Goal: Task Accomplishment & Management: Use online tool/utility

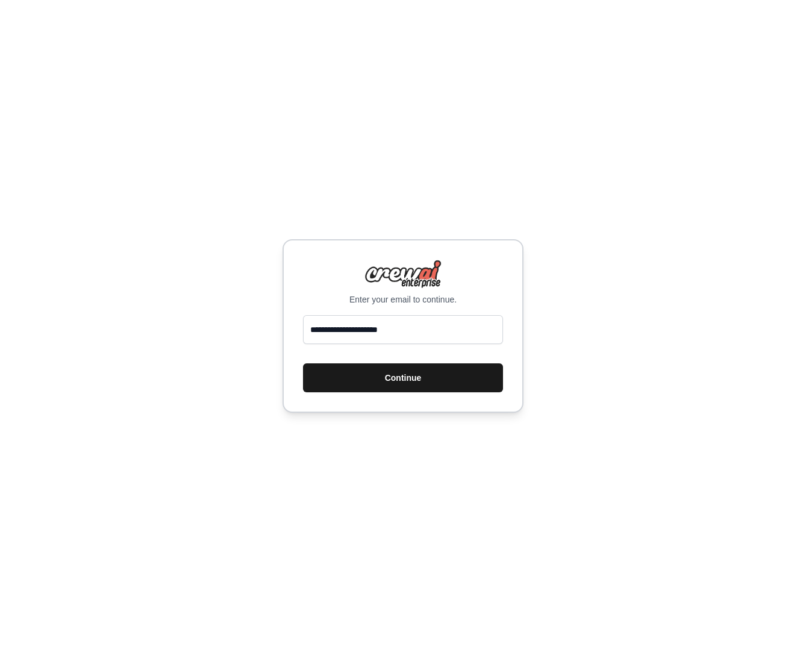
type input "**********"
click at [418, 371] on button "Continue" at bounding box center [403, 377] width 200 height 29
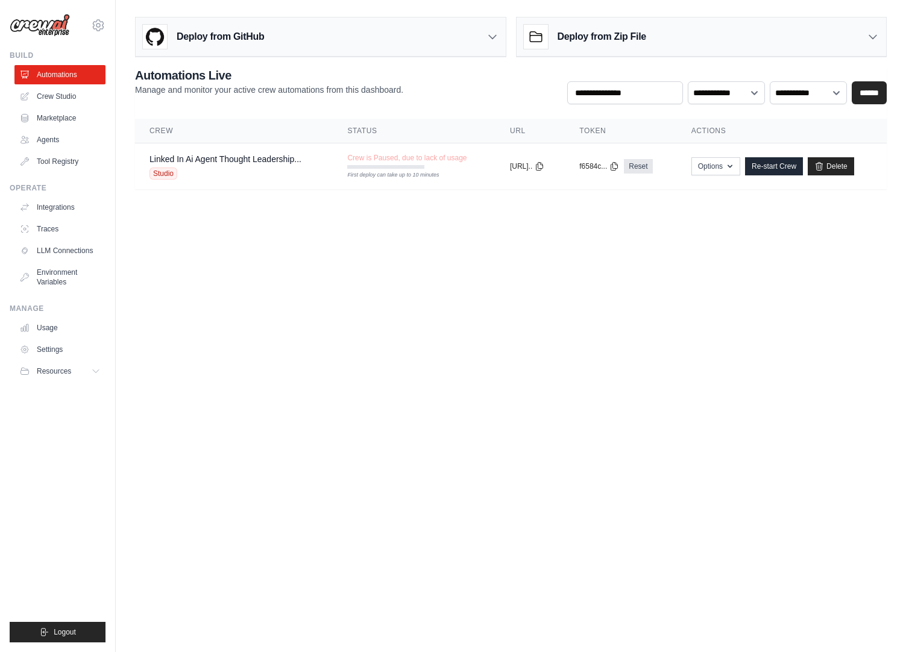
click at [430, 353] on body "[EMAIL_ADDRESS][DOMAIN_NAME] Settings Build Automations Crew Studio" at bounding box center [453, 326] width 906 height 652
click at [65, 97] on link "Crew Studio" at bounding box center [61, 96] width 91 height 19
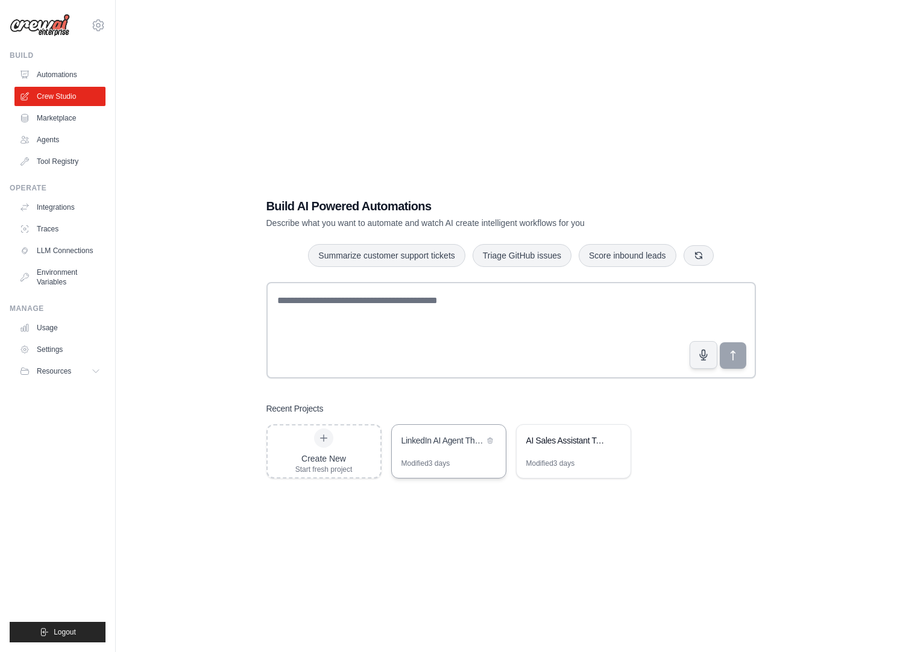
click at [451, 448] on div "LinkedIn AI Agent Thought Leadership Engine" at bounding box center [449, 442] width 114 height 34
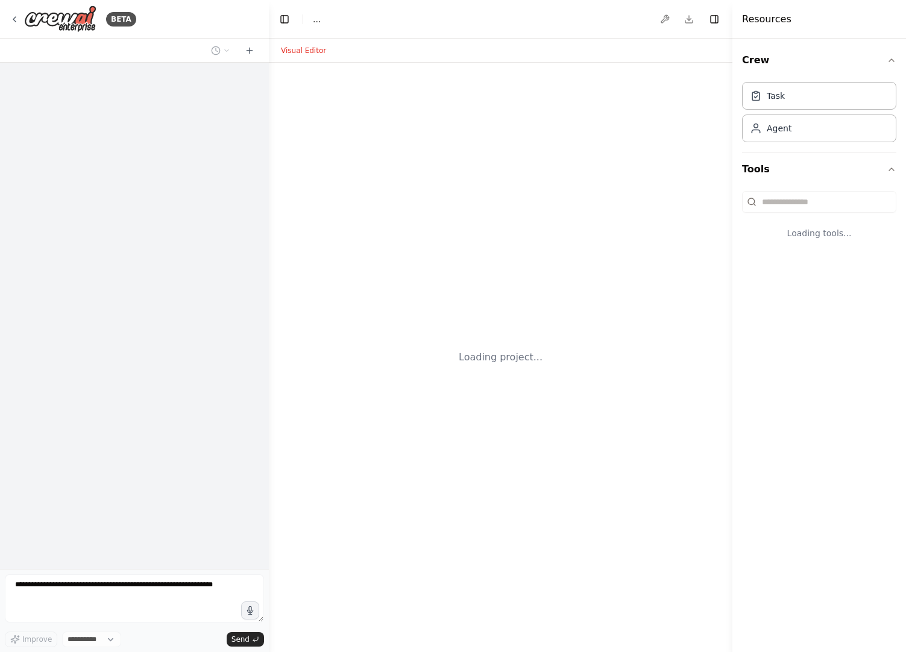
select select "****"
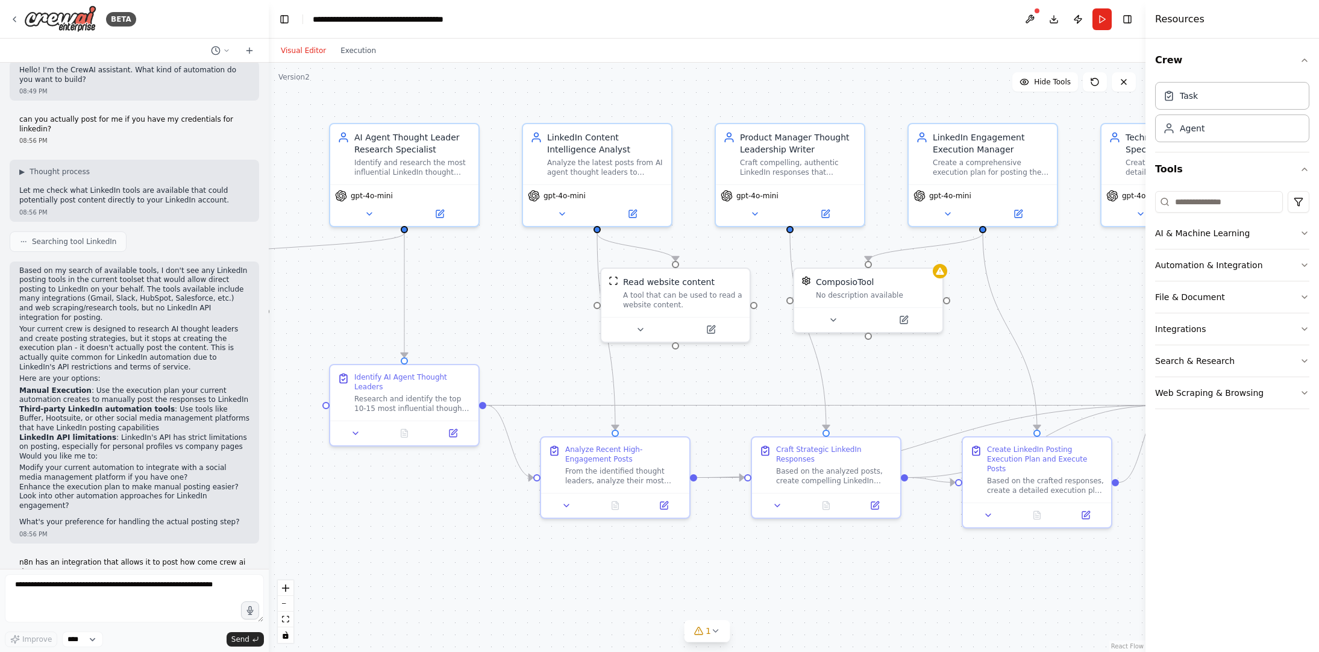
scroll to position [34, 0]
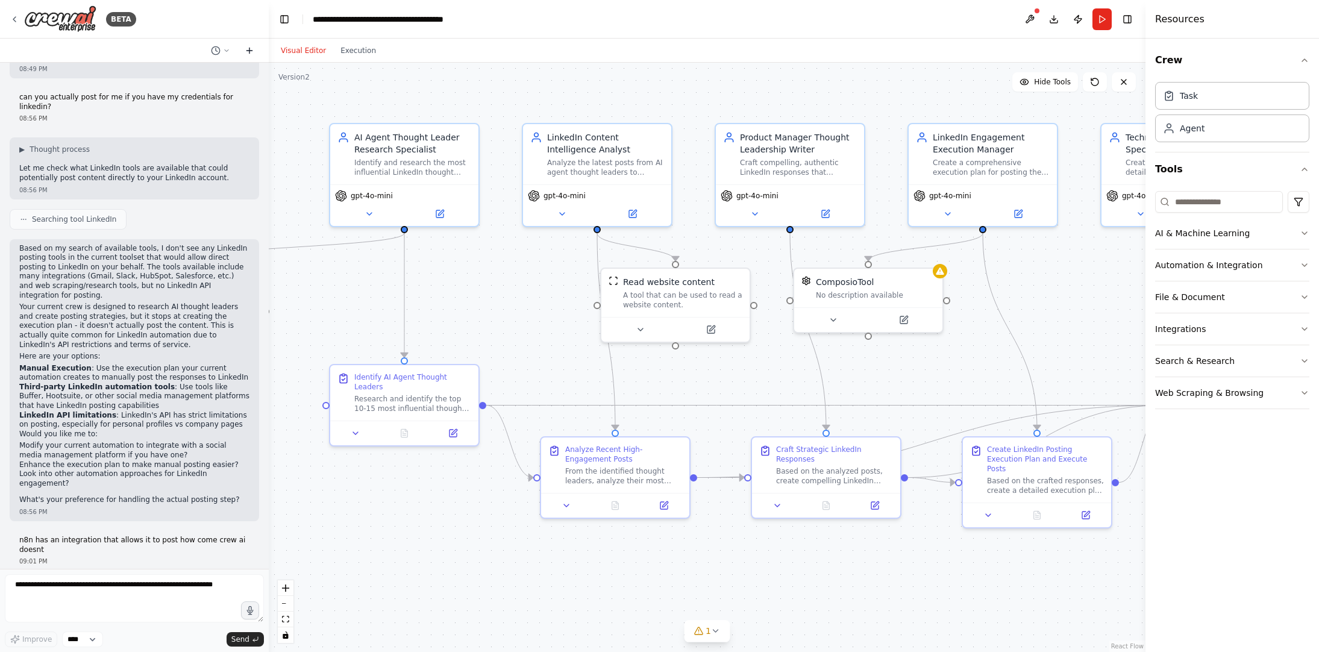
click at [250, 49] on icon at bounding box center [250, 51] width 10 height 10
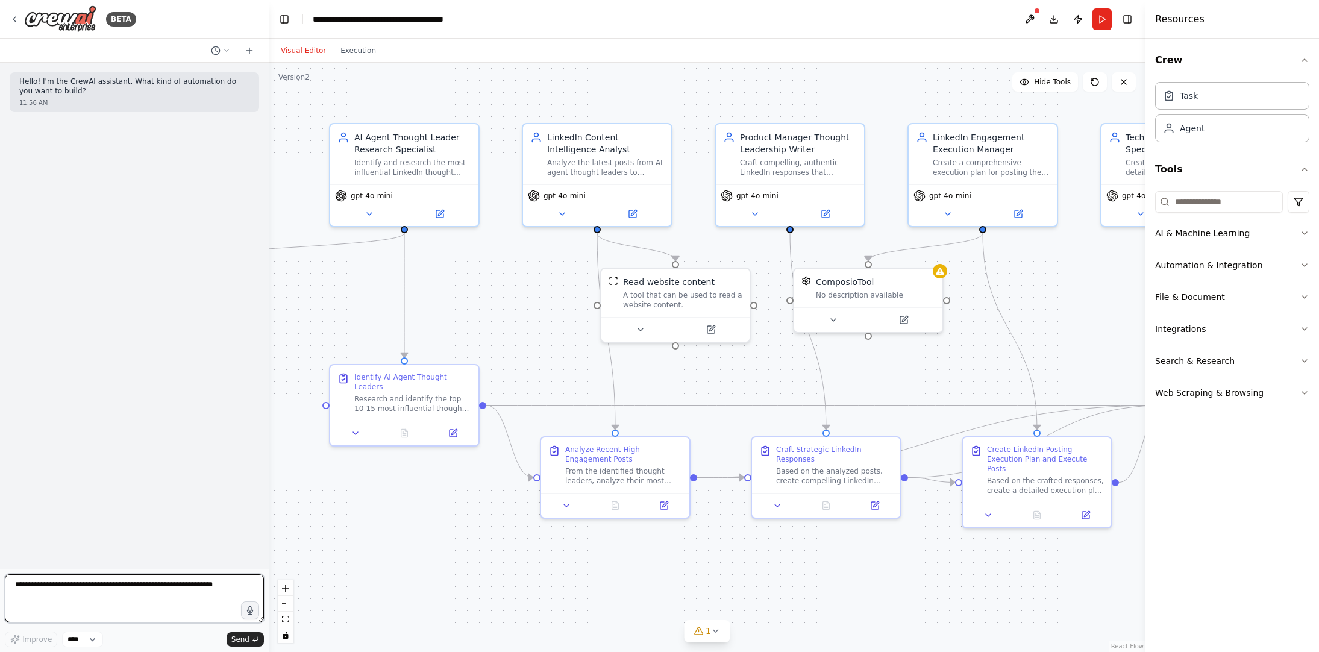
click at [89, 590] on textarea at bounding box center [134, 598] width 259 height 48
drag, startPoint x: 107, startPoint y: 603, endPoint x: 72, endPoint y: 594, distance: 36.7
click at [72, 593] on textarea "**********" at bounding box center [134, 598] width 259 height 48
type textarea "**********"
drag, startPoint x: 214, startPoint y: 154, endPoint x: 19, endPoint y: 132, distance: 195.8
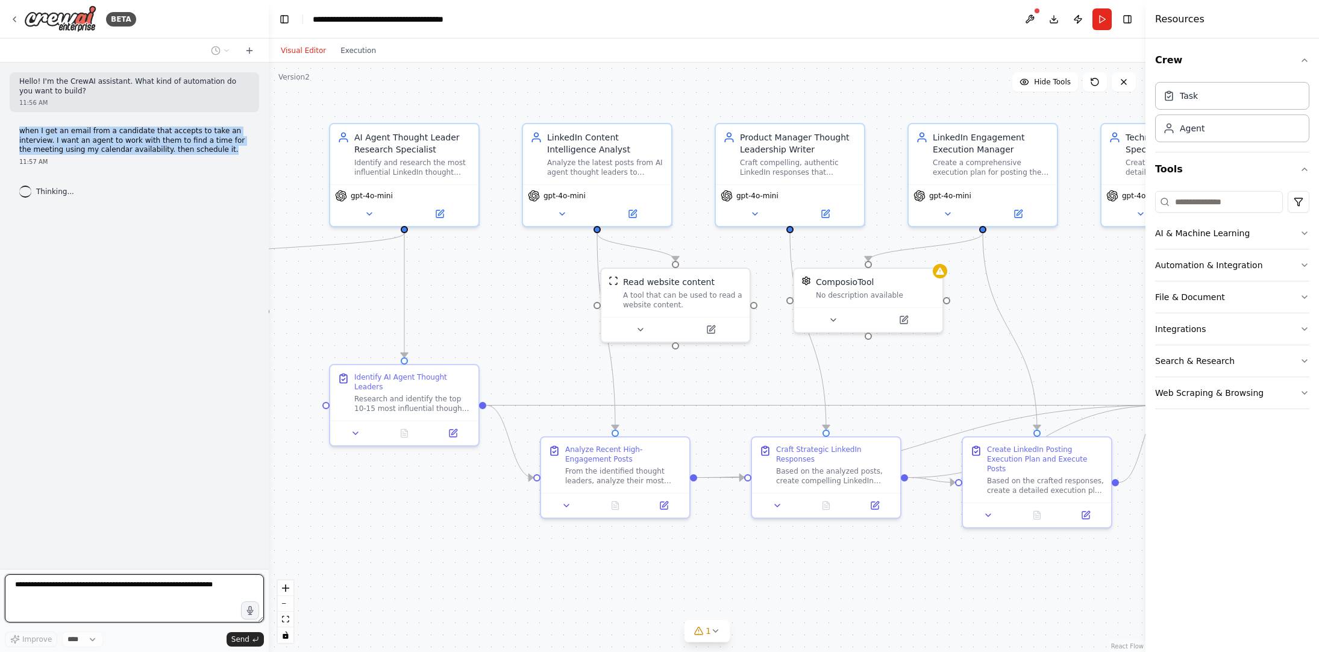
click at [19, 132] on p "when I get an email from a candidate that accepts to take an interview. I want …" at bounding box center [134, 141] width 230 height 28
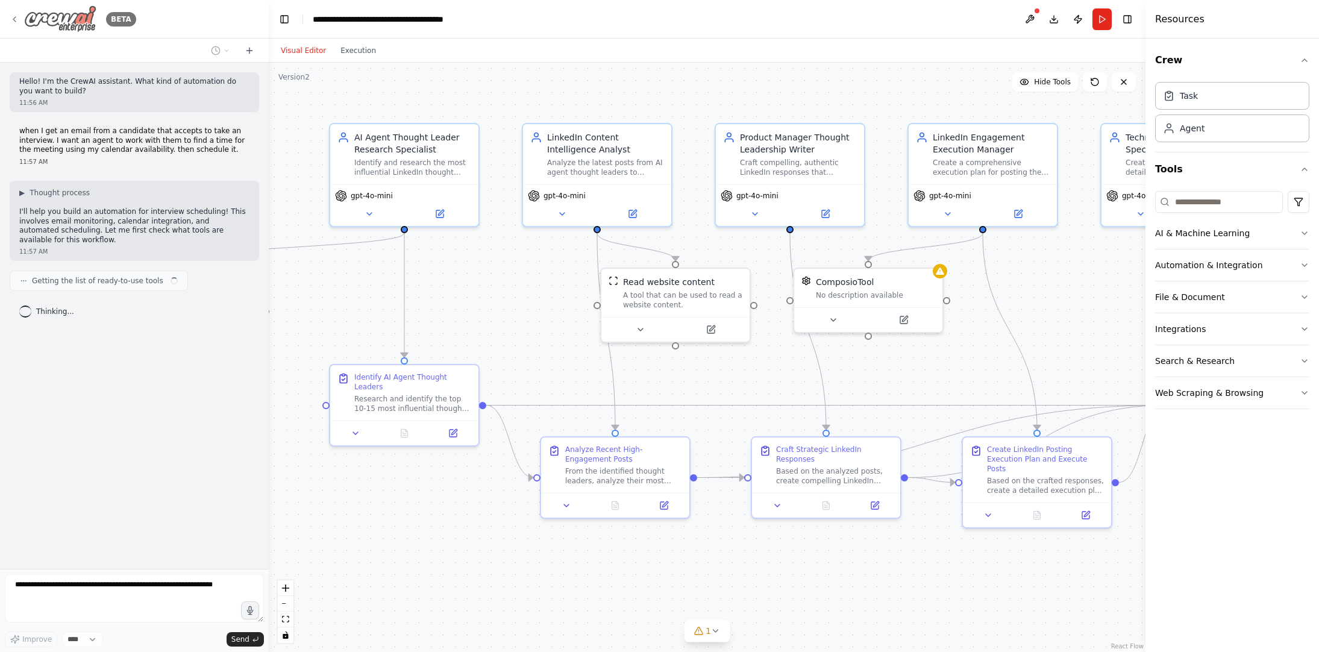
click at [17, 20] on icon at bounding box center [15, 19] width 10 height 10
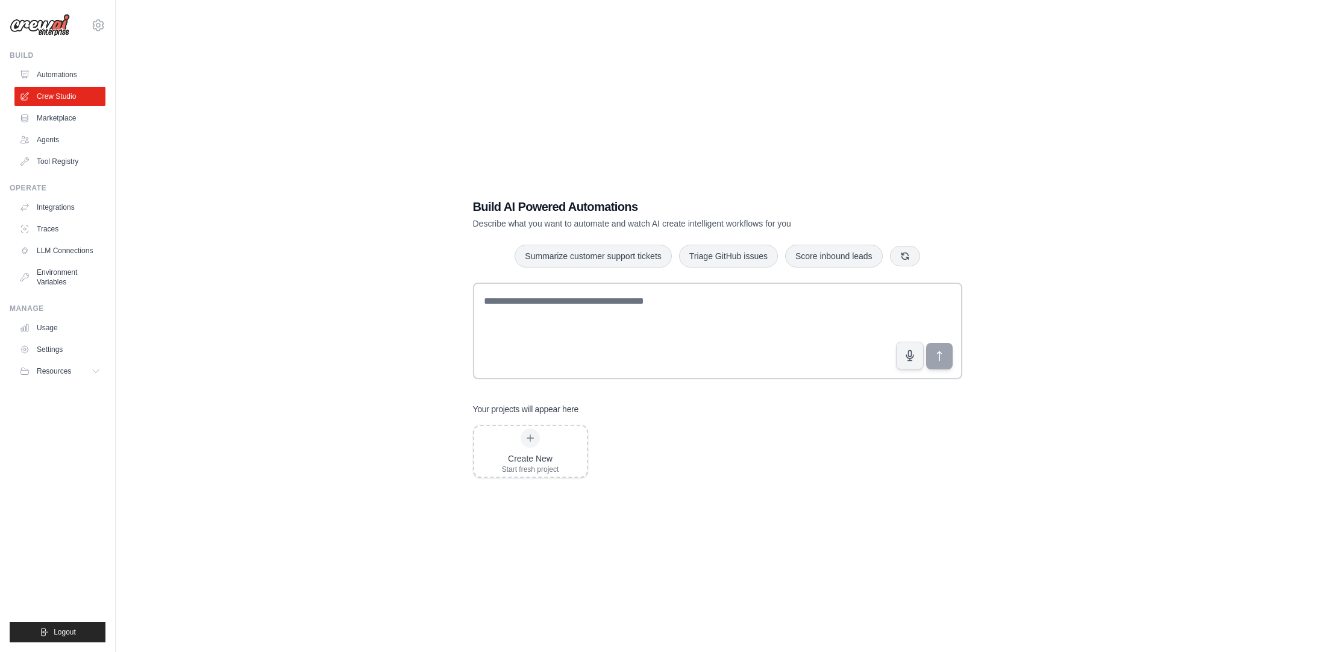
click at [539, 485] on div "Build AI Powered Automations Describe what you want to automate and watch AI cr…" at bounding box center [718, 338] width 518 height 318
click at [536, 437] on div at bounding box center [530, 437] width 19 height 19
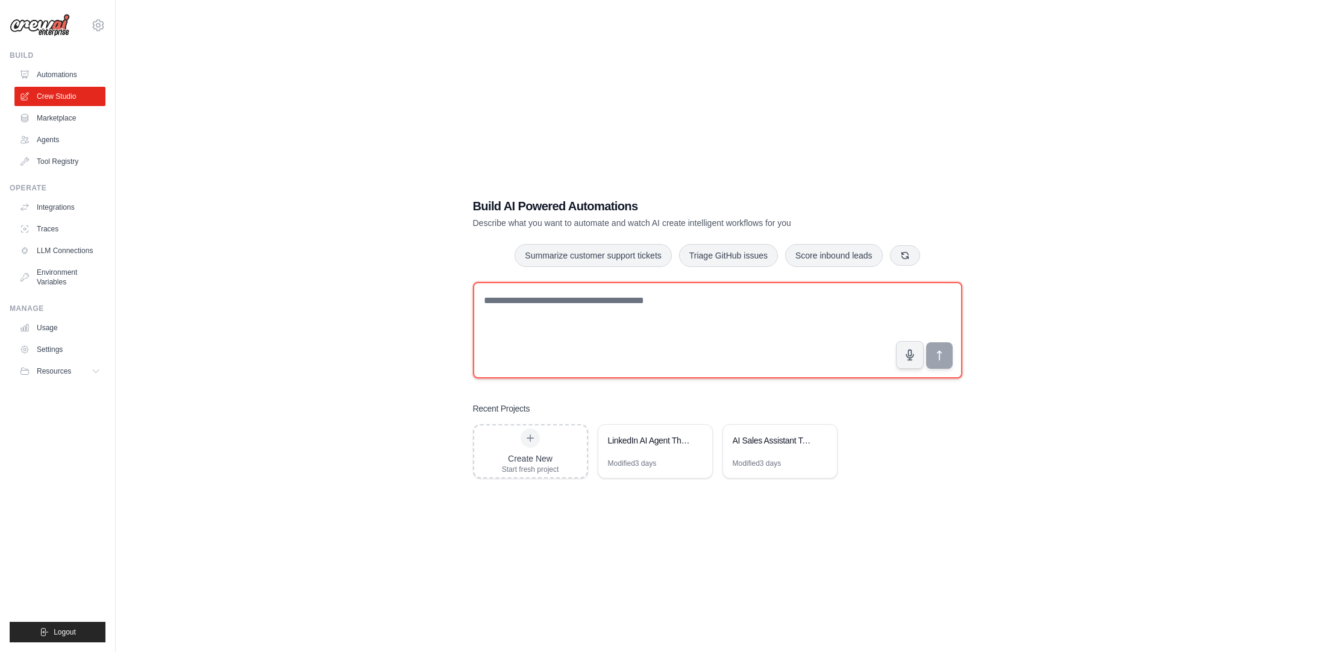
click at [581, 298] on textarea at bounding box center [717, 330] width 489 height 96
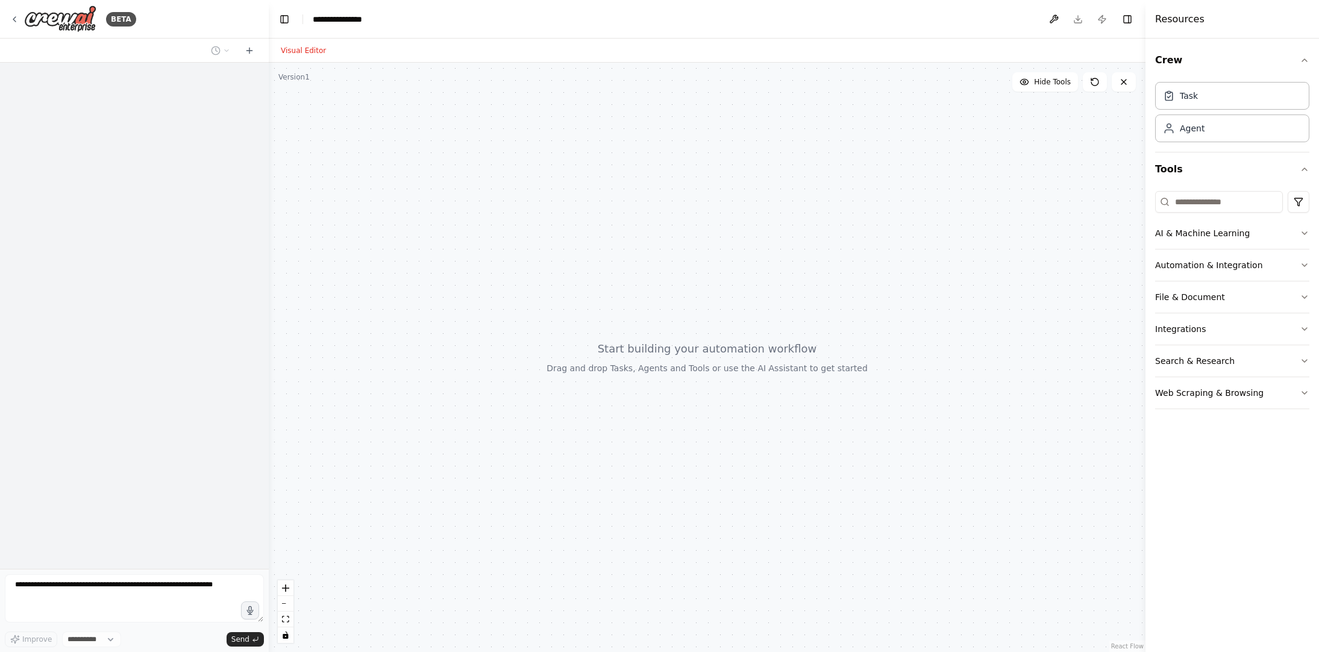
select select "****"
click at [99, 592] on textarea at bounding box center [134, 598] width 259 height 48
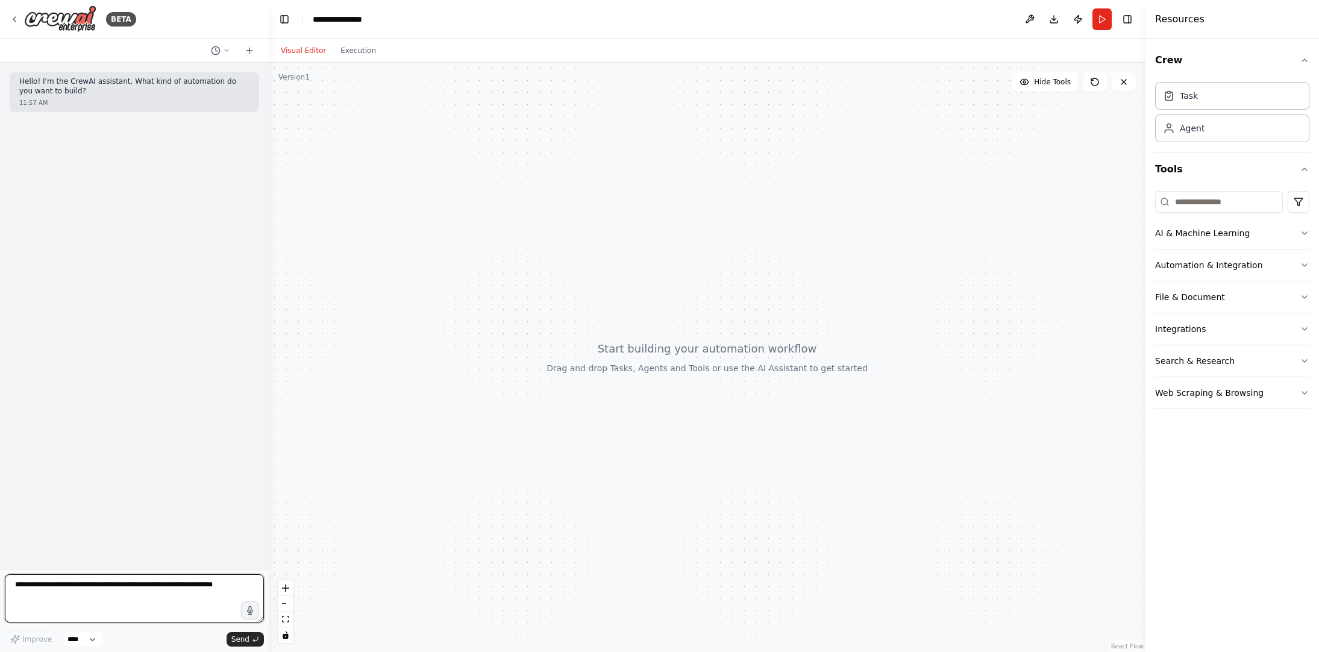
click at [84, 584] on textarea at bounding box center [134, 598] width 259 height 48
click at [54, 592] on textarea at bounding box center [134, 598] width 259 height 48
click at [224, 586] on textarea at bounding box center [134, 598] width 259 height 48
click at [232, 586] on textarea at bounding box center [134, 598] width 259 height 48
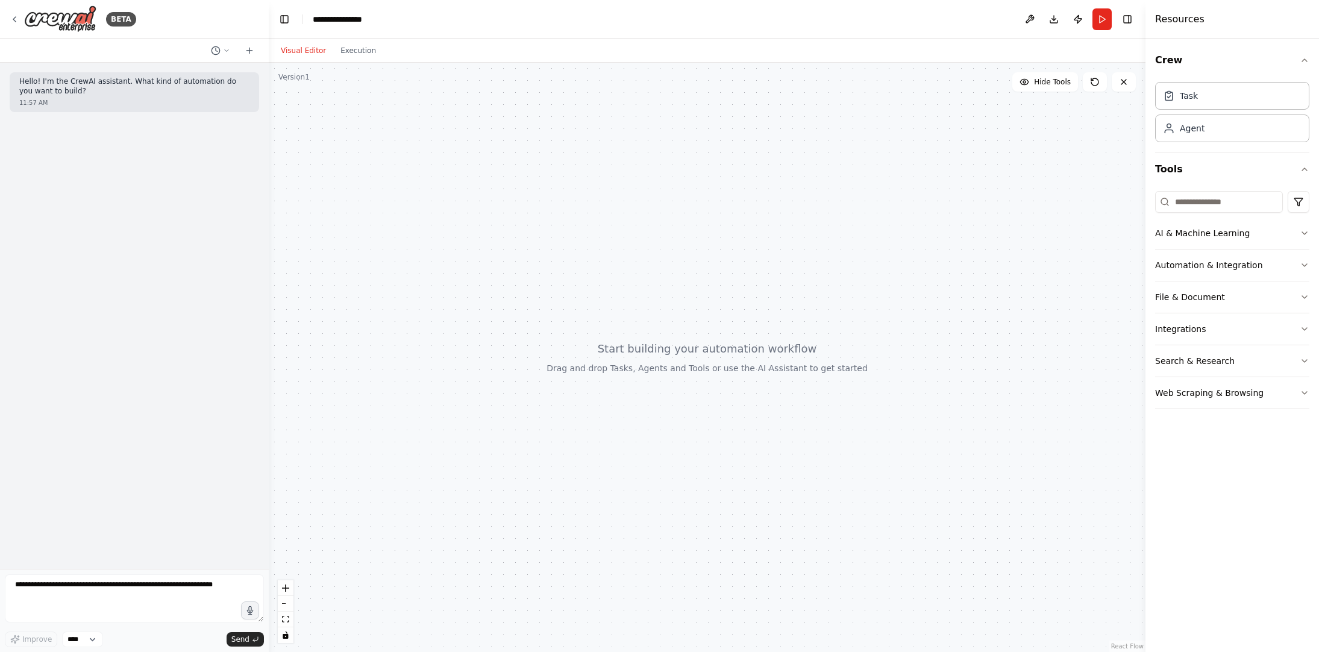
click at [164, 510] on div "Hello! I'm the CrewAI assistant. What kind of automation do you want to build? …" at bounding box center [134, 316] width 269 height 506
click at [92, 583] on textarea at bounding box center [134, 598] width 259 height 48
click at [226, 601] on textarea at bounding box center [134, 598] width 259 height 48
type textarea "*"
click at [228, 585] on textarea at bounding box center [134, 598] width 259 height 48
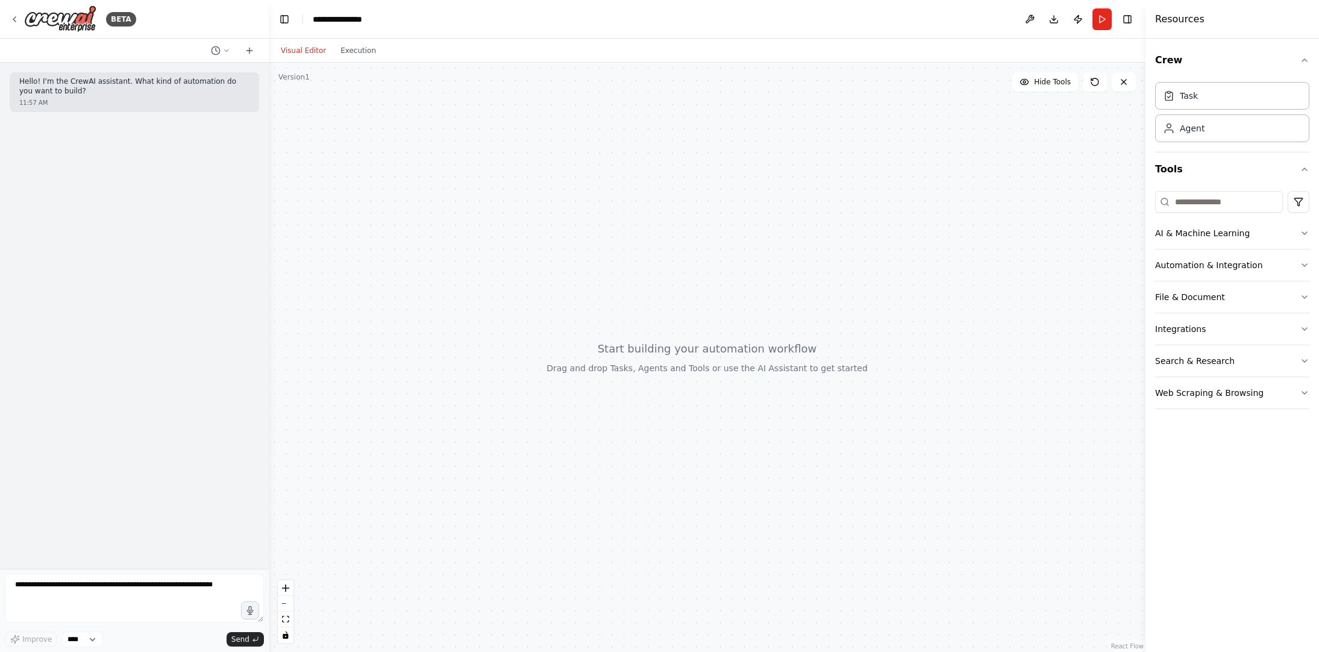
drag, startPoint x: 166, startPoint y: 250, endPoint x: 169, endPoint y: 242, distance: 8.2
click at [168, 248] on div "Hello! I'm the CrewAI assistant. What kind of automation do you want to build? …" at bounding box center [134, 316] width 269 height 506
click at [116, 597] on textarea at bounding box center [134, 598] width 259 height 48
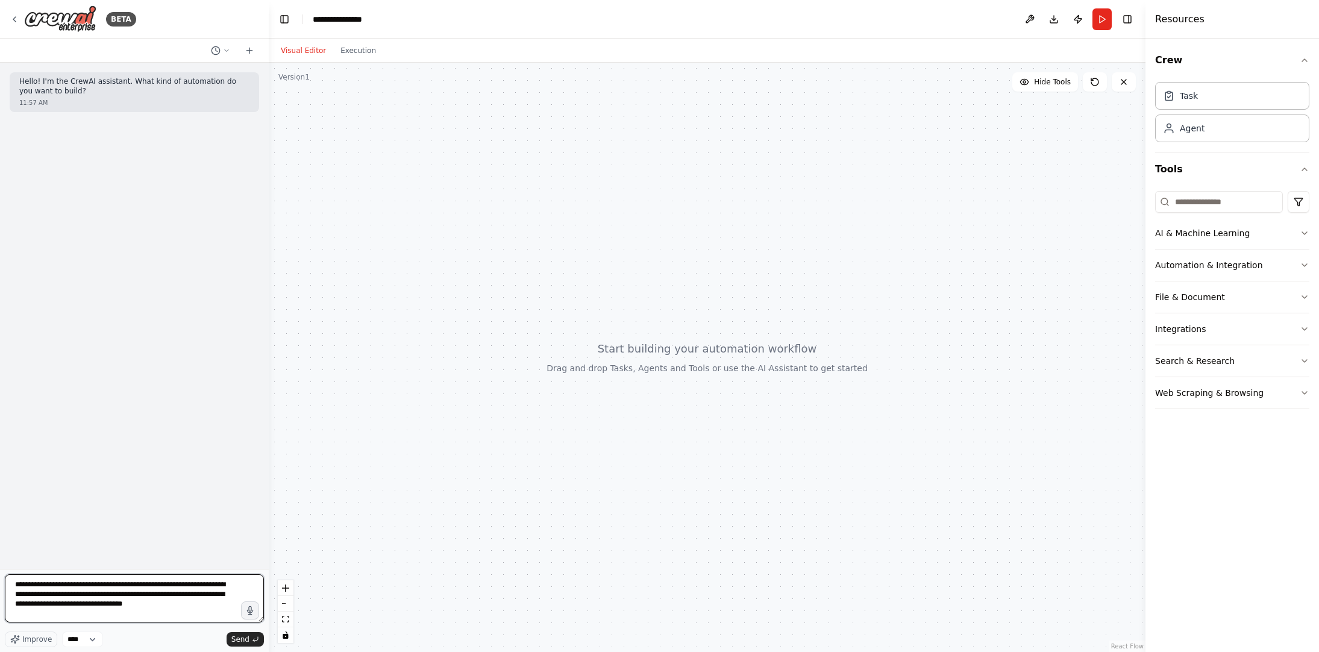
type textarea "**********"
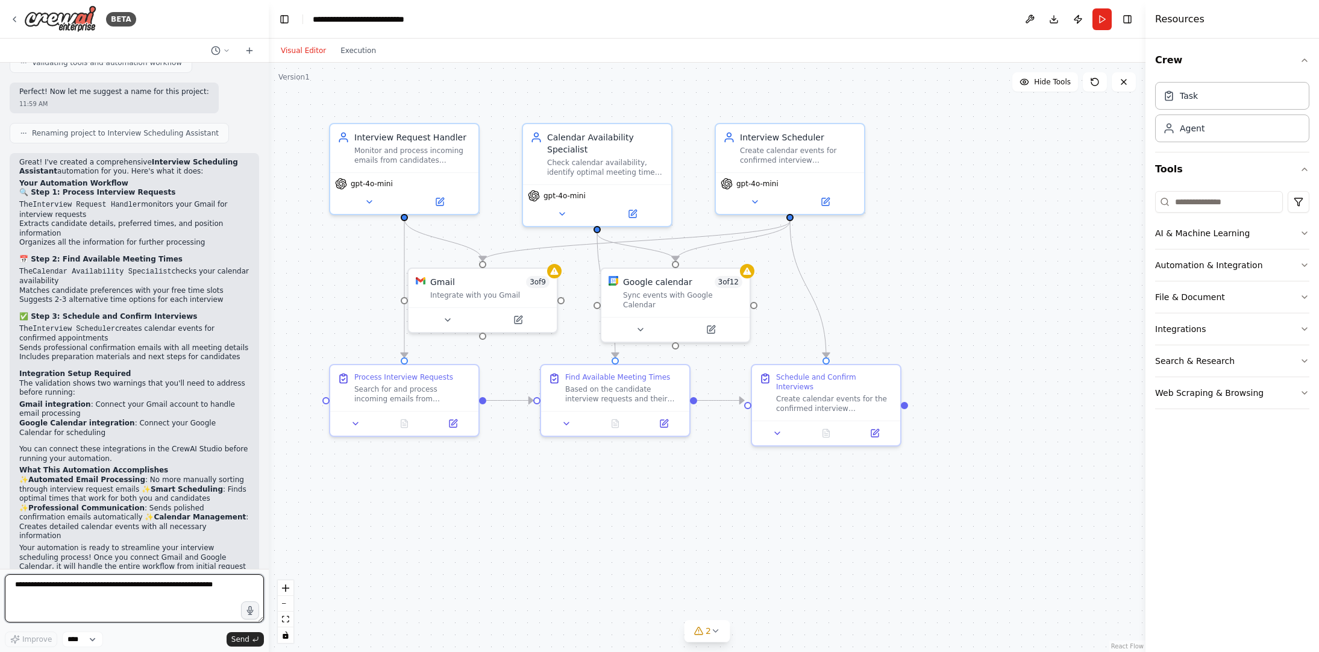
scroll to position [775, 0]
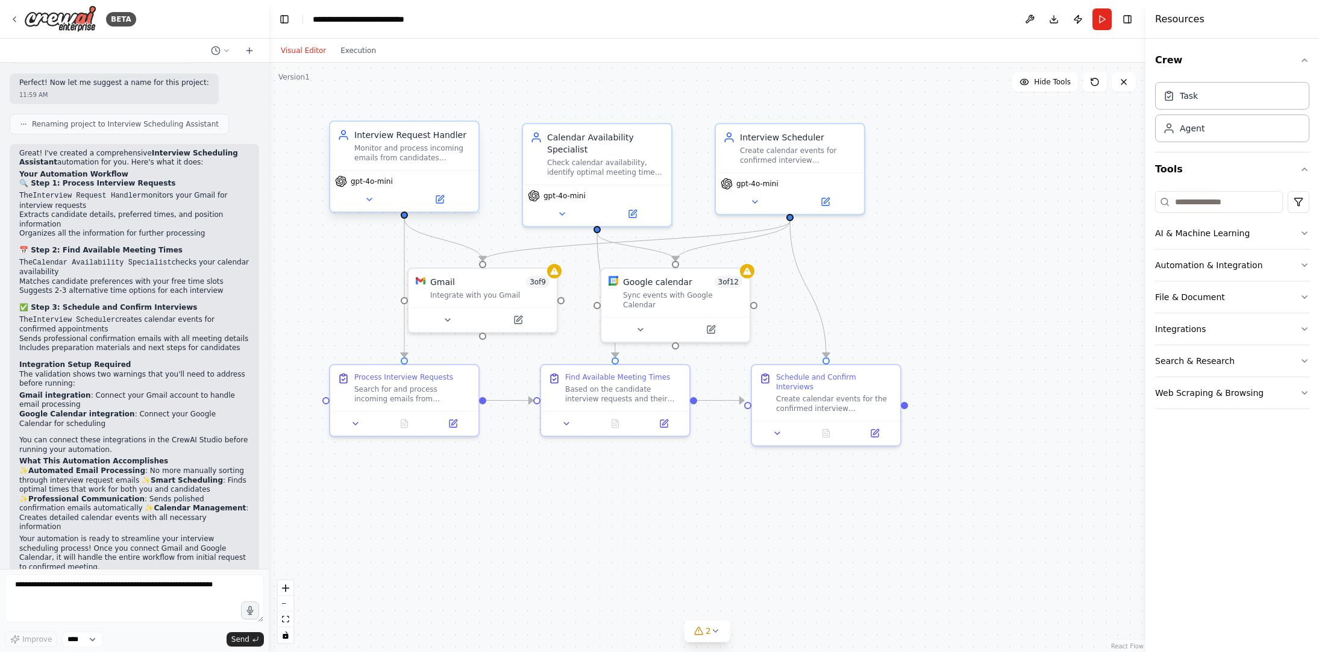
click at [438, 160] on div "Monitor and process incoming emails from candidates requesting interviews, extr…" at bounding box center [412, 152] width 117 height 19
click at [441, 201] on icon at bounding box center [439, 199] width 7 height 7
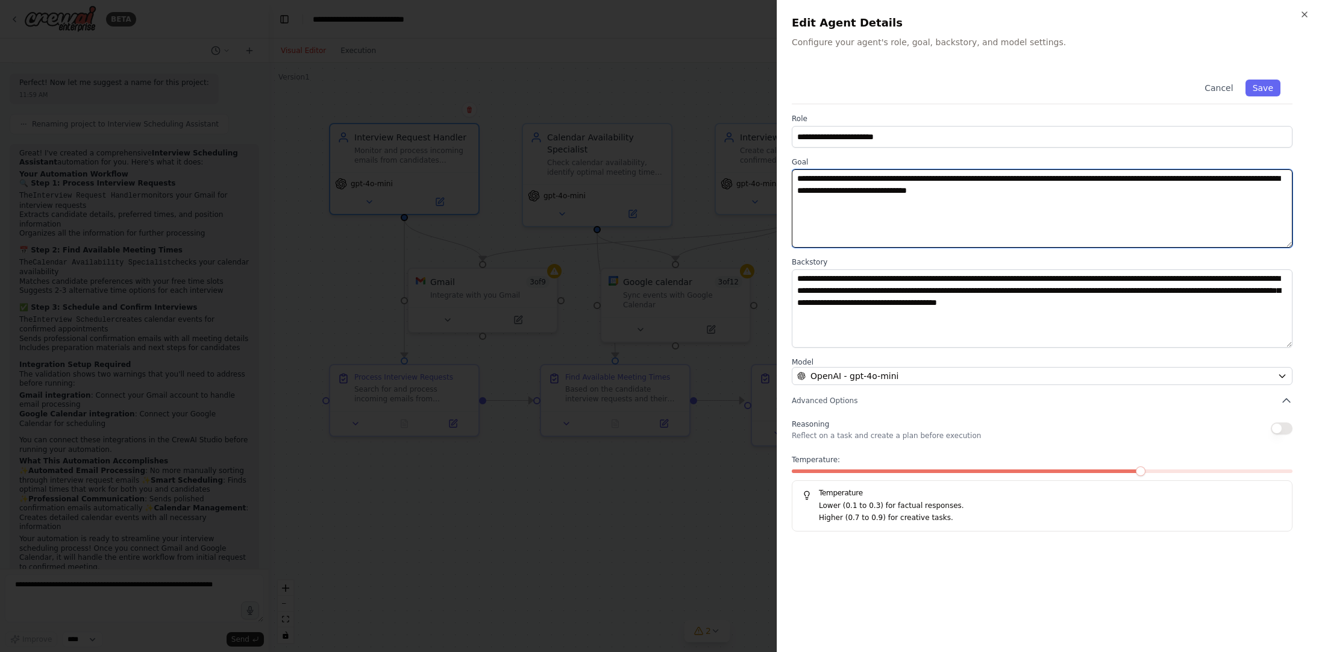
drag, startPoint x: 884, startPoint y: 195, endPoint x: 864, endPoint y: 182, distance: 23.9
click at [884, 195] on textarea "**********" at bounding box center [1042, 208] width 501 height 78
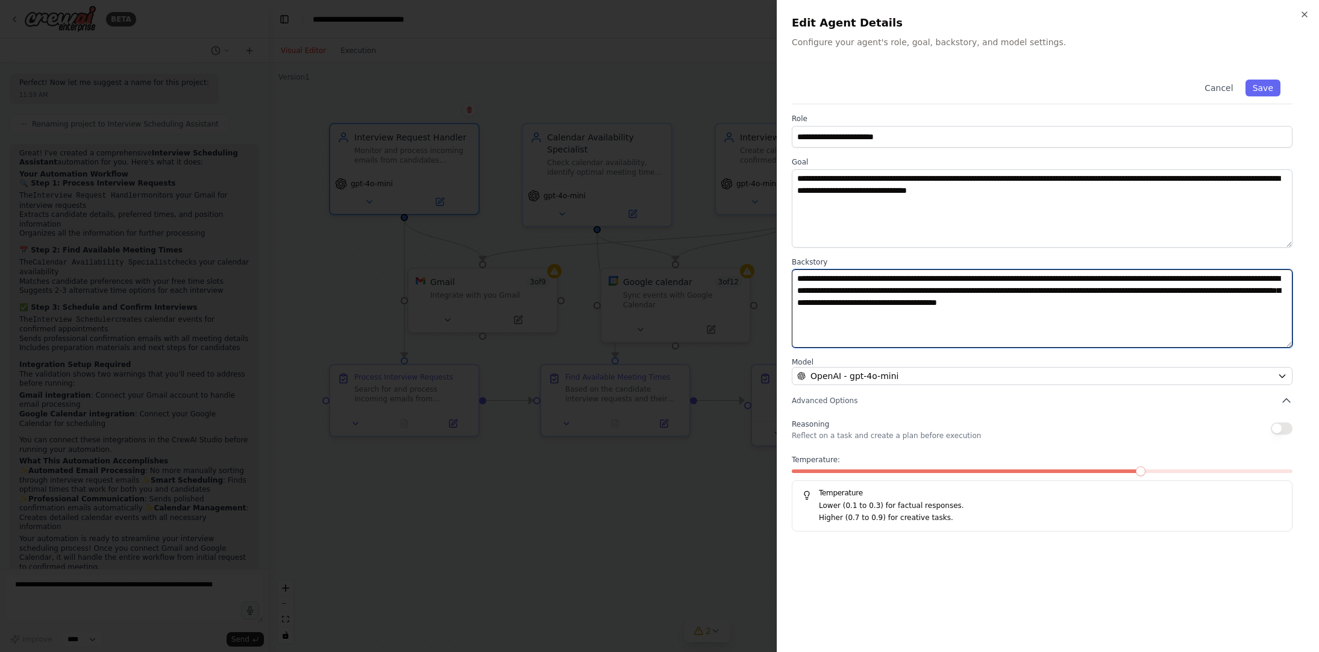
drag, startPoint x: 863, startPoint y: 316, endPoint x: 880, endPoint y: 305, distance: 19.7
click at [863, 316] on textarea "**********" at bounding box center [1042, 308] width 501 height 78
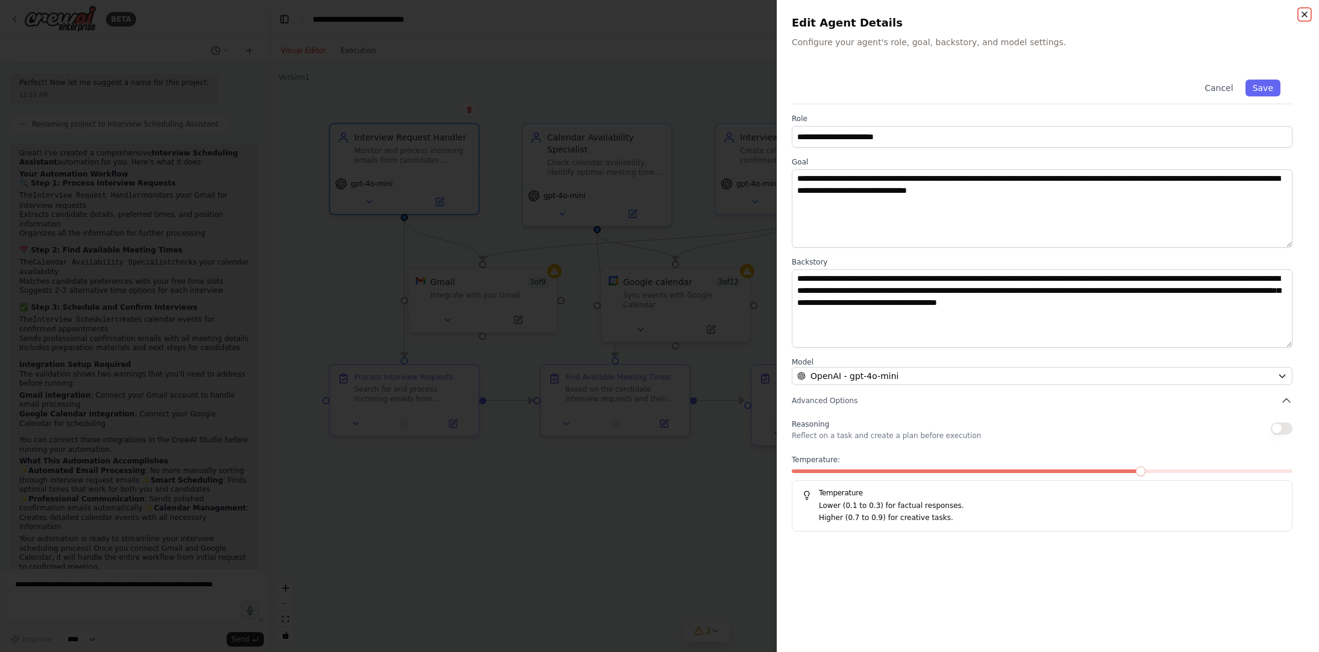
click at [1308, 17] on icon "button" at bounding box center [1305, 15] width 10 height 10
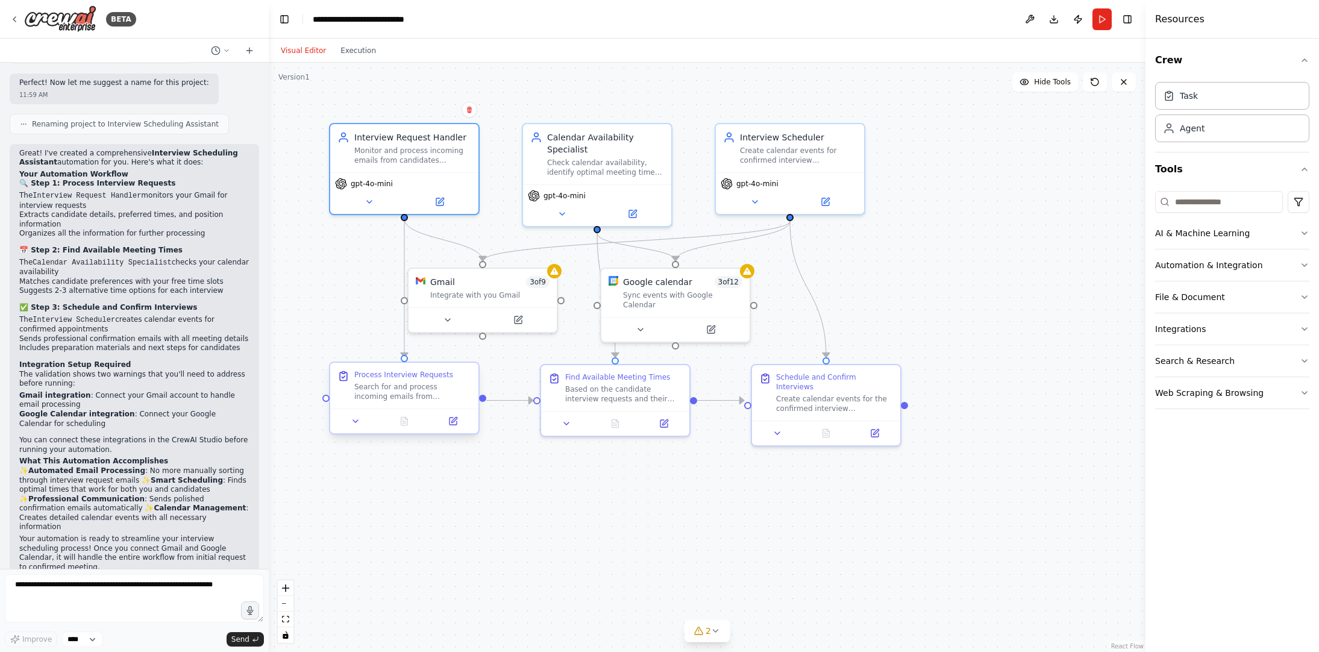
click at [436, 393] on div "Search for and process incoming emails from candidates requesting interviews. E…" at bounding box center [412, 391] width 117 height 19
click at [456, 426] on button at bounding box center [453, 421] width 42 height 14
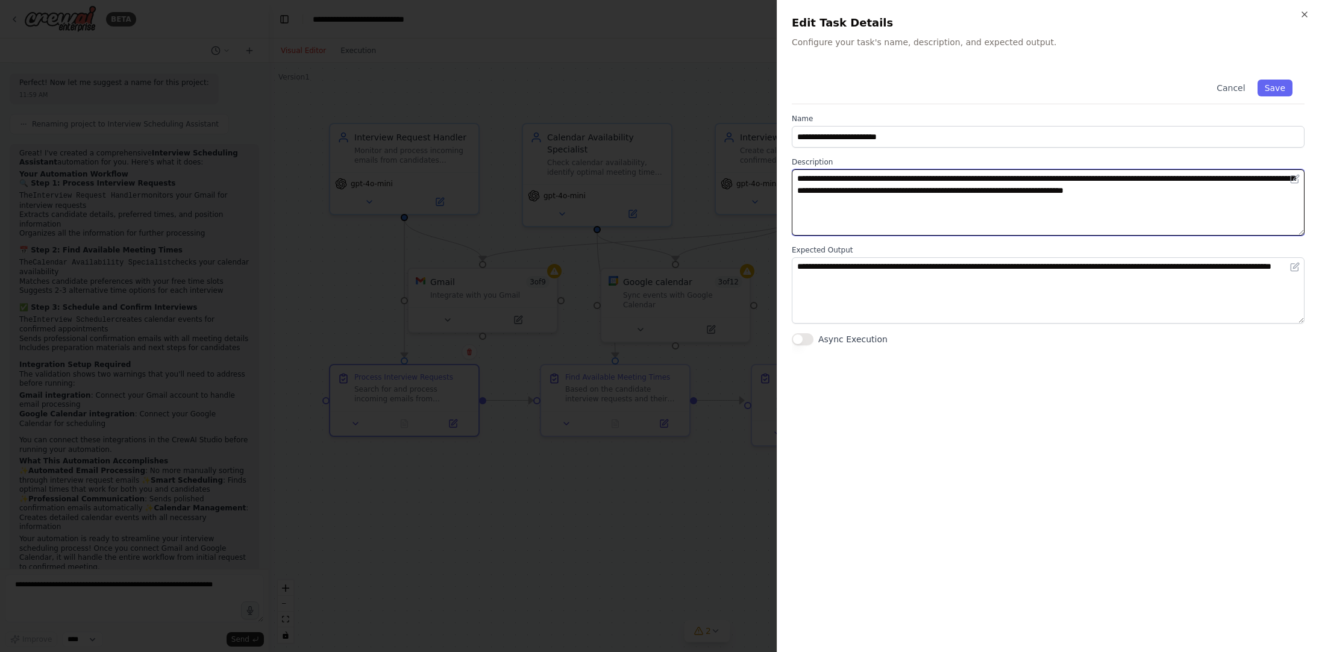
click at [827, 193] on textarea "**********" at bounding box center [1048, 202] width 513 height 66
click at [1304, 13] on icon "button" at bounding box center [1304, 14] width 5 height 5
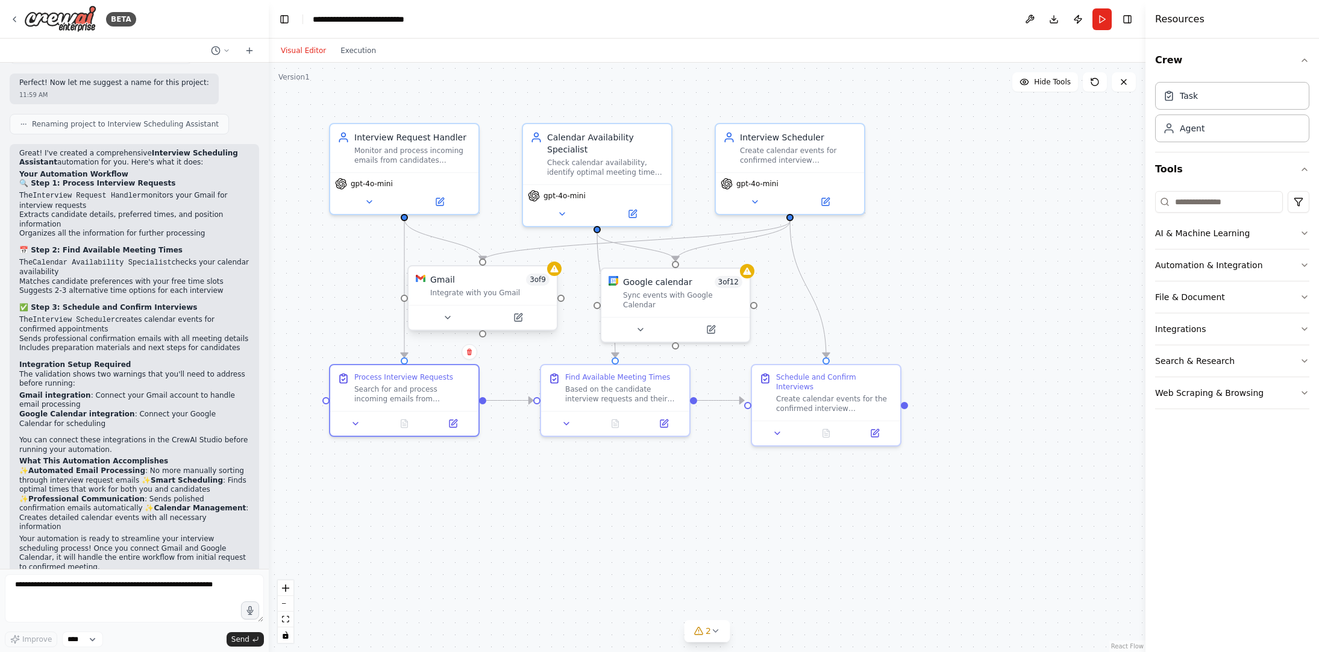
click at [472, 301] on div "Gmail 3 of 9 Integrate with you Gmail" at bounding box center [483, 285] width 148 height 39
click at [527, 327] on div at bounding box center [489, 317] width 148 height 25
click at [524, 321] on icon at bounding box center [524, 318] width 10 height 10
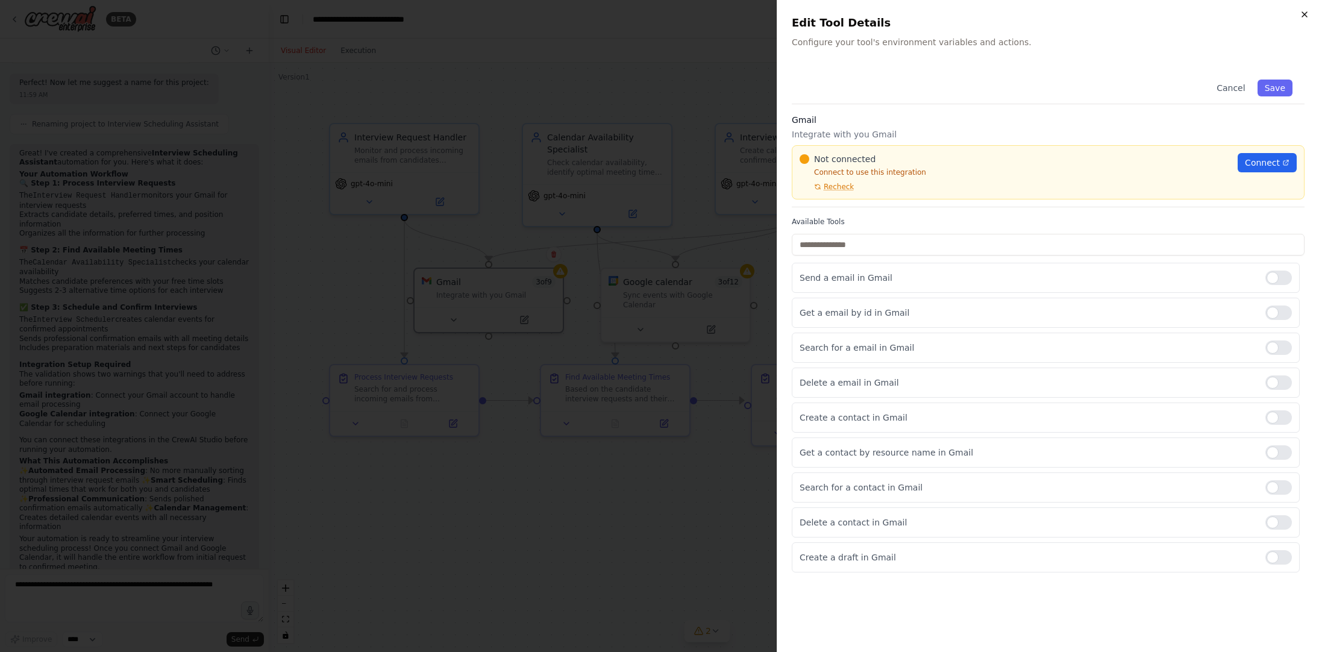
click at [1301, 19] on icon "button" at bounding box center [1305, 15] width 10 height 10
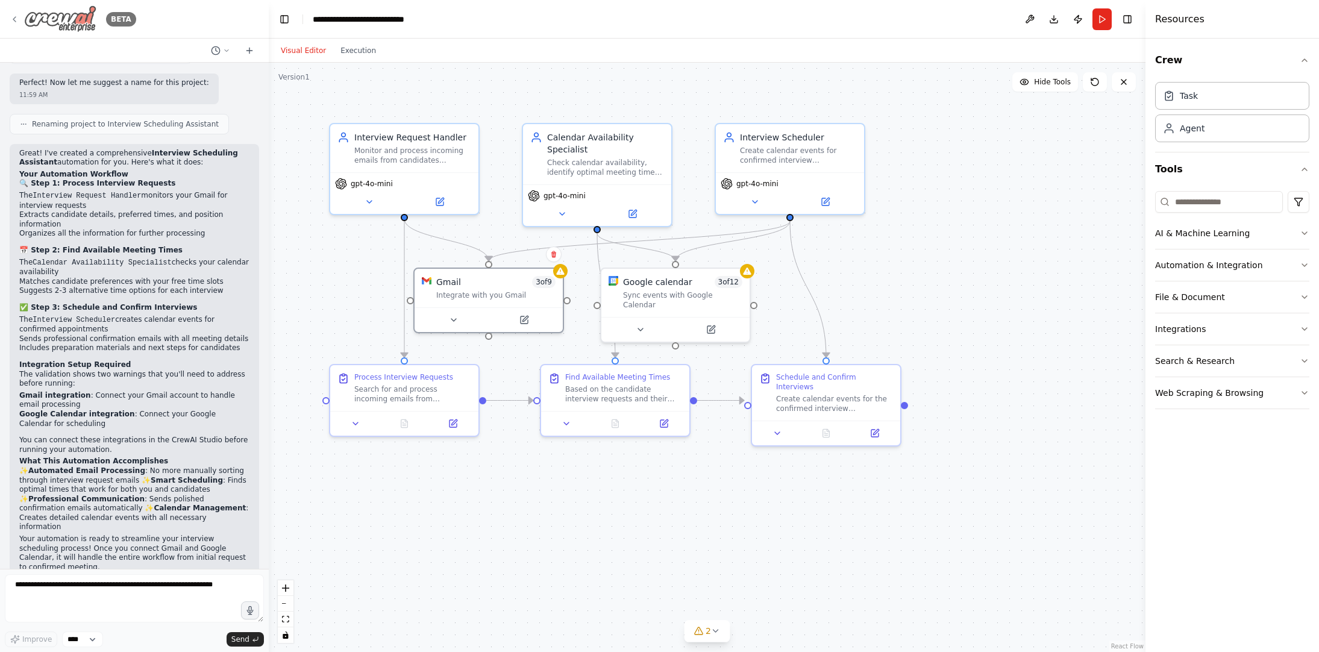
click at [12, 17] on icon at bounding box center [15, 19] width 10 height 10
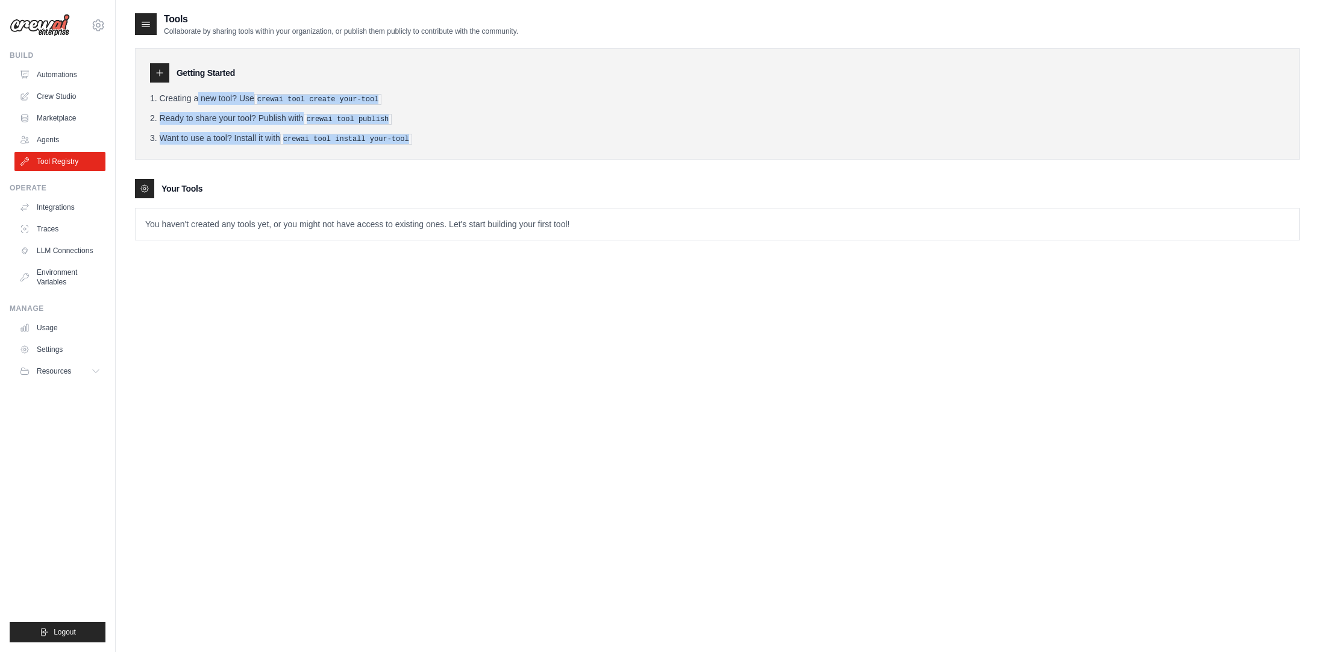
click at [418, 141] on ol "Creating a new tool? Use crewai tool create your-tool Ready to share your tool?…" at bounding box center [717, 118] width 1135 height 52
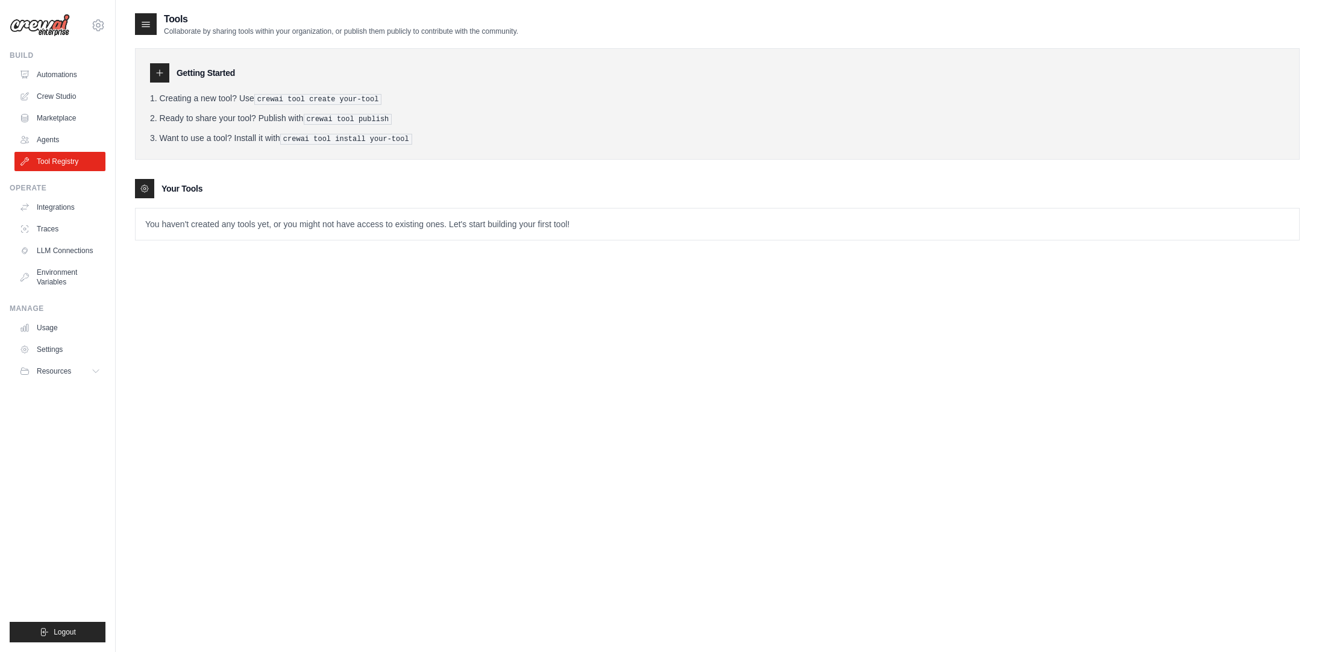
click at [908, 403] on div "Tools Collaborate by sharing tools within your organization, or publish them pu…" at bounding box center [717, 338] width 1165 height 652
